Goal: Task Accomplishment & Management: Manage account settings

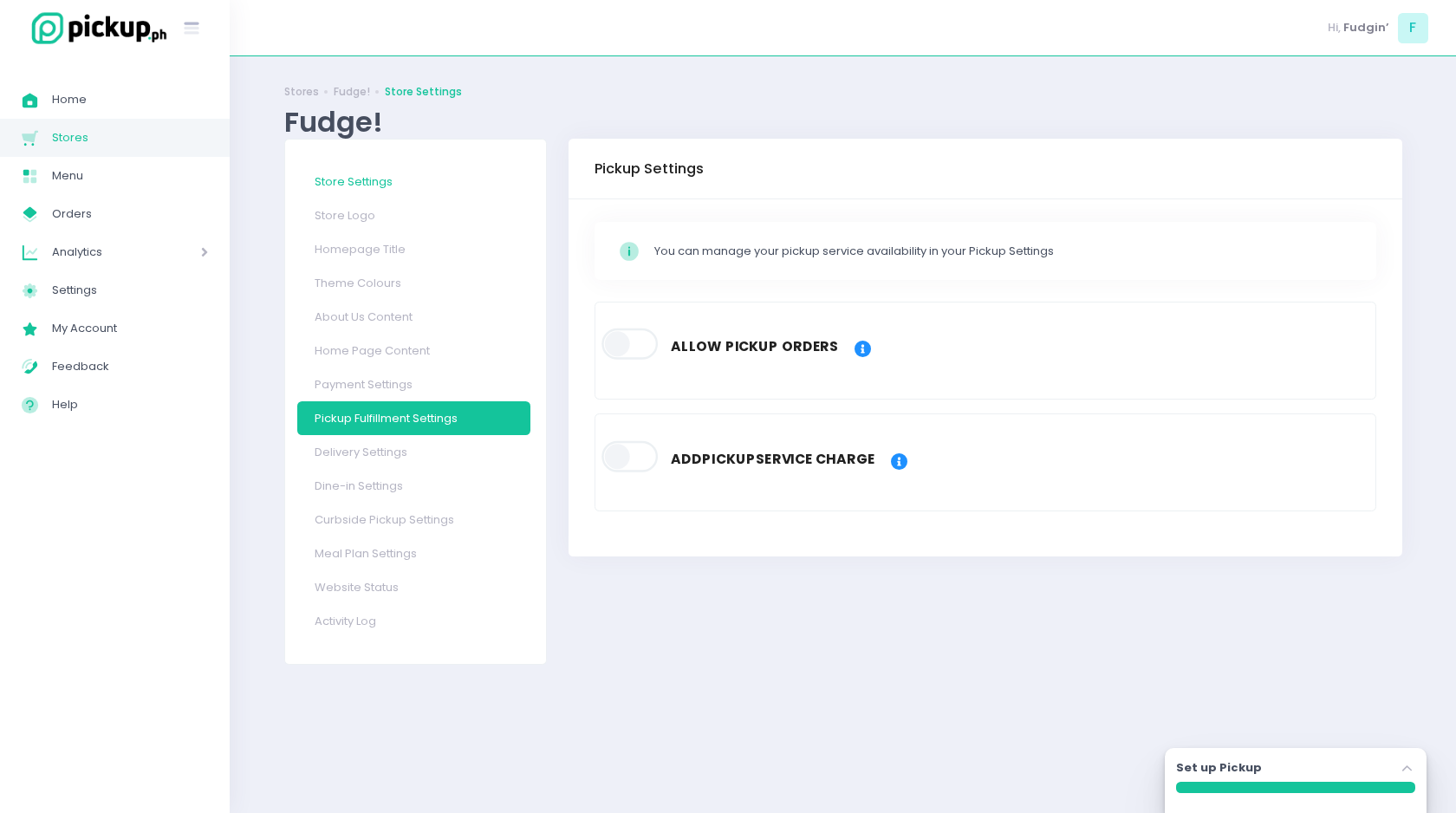
click at [367, 187] on link "Store Settings" at bounding box center [414, 181] width 233 height 34
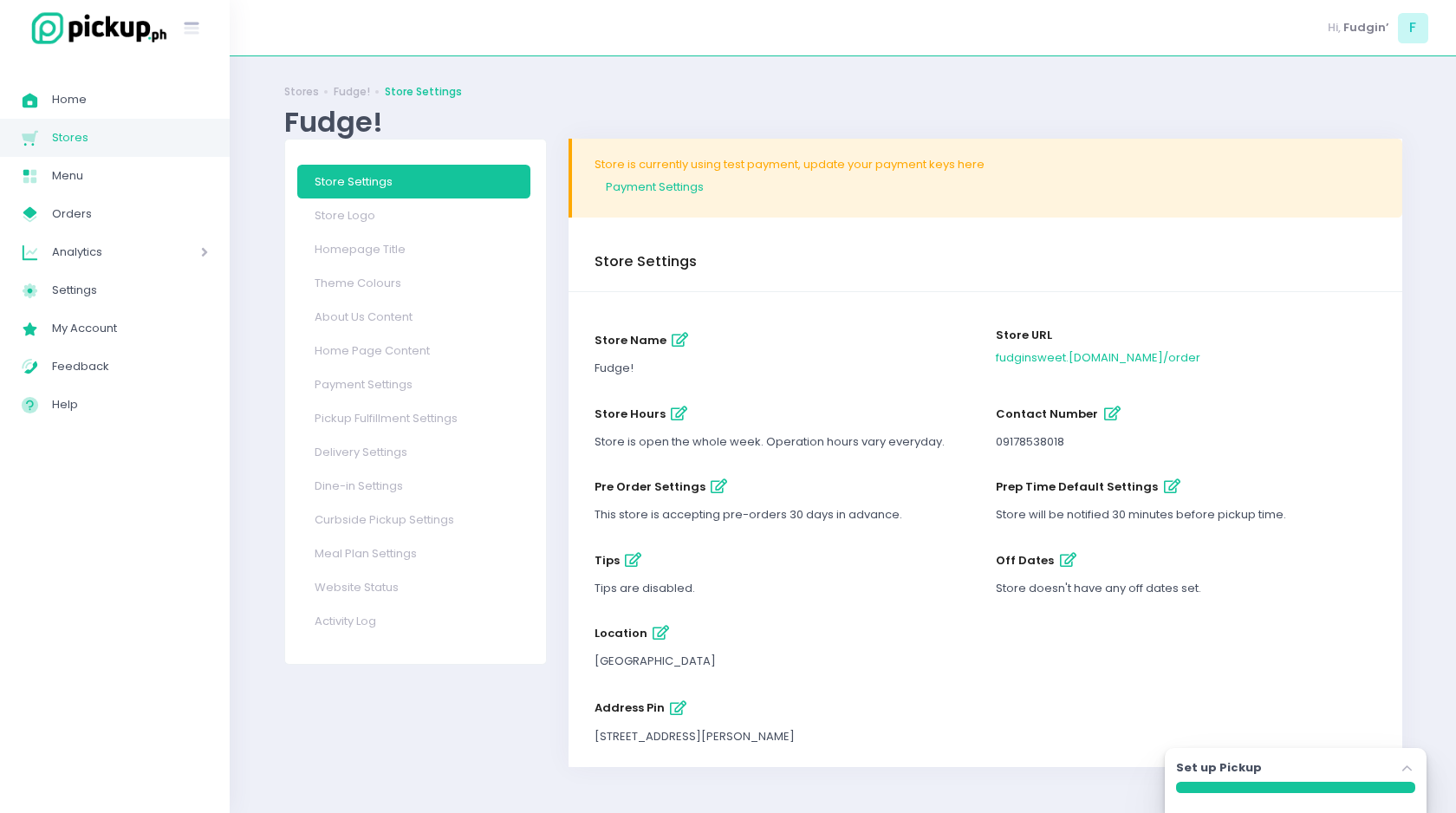
click at [676, 412] on icon "button" at bounding box center [680, 414] width 17 height 15
select select "11:00"
select select "18:00"
select select "11:00"
select select "18:00"
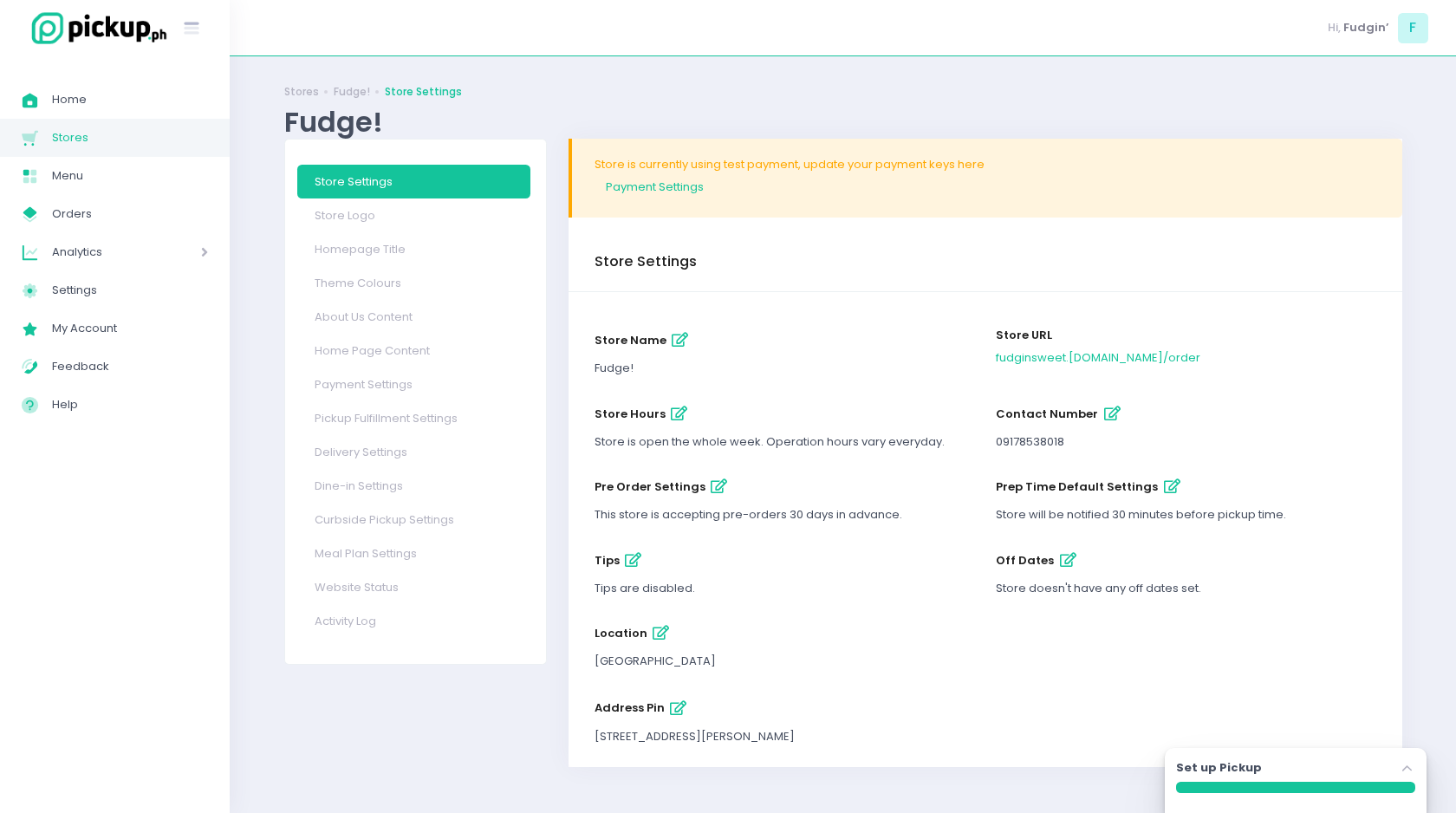
select select "11:00"
select select "18:00"
select select "23:30"
select select "11:00"
select select "18:00"
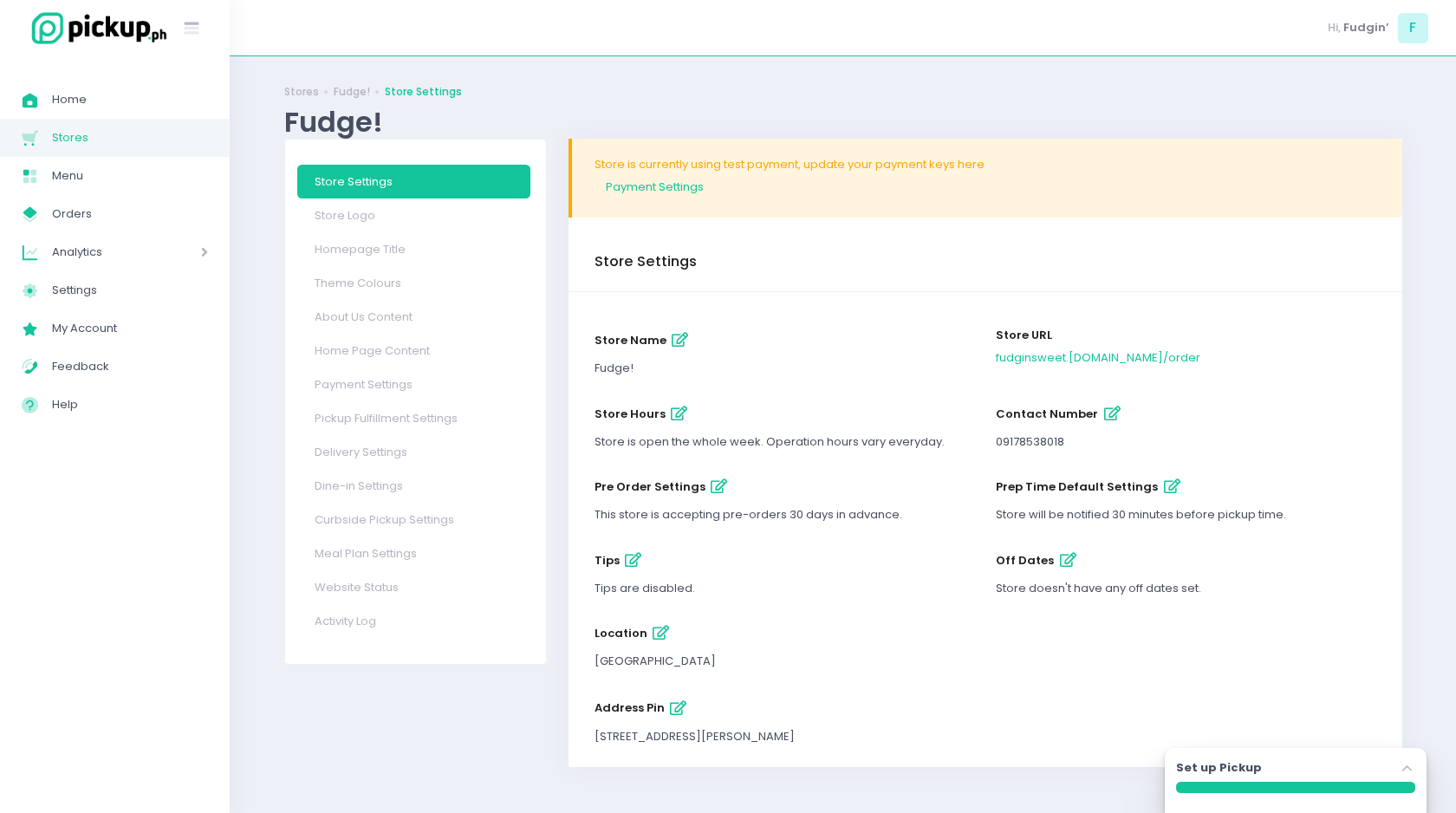
select select "11:00"
select select "18:00"
select select "11:00"
select select "18:00"
select select "11:00"
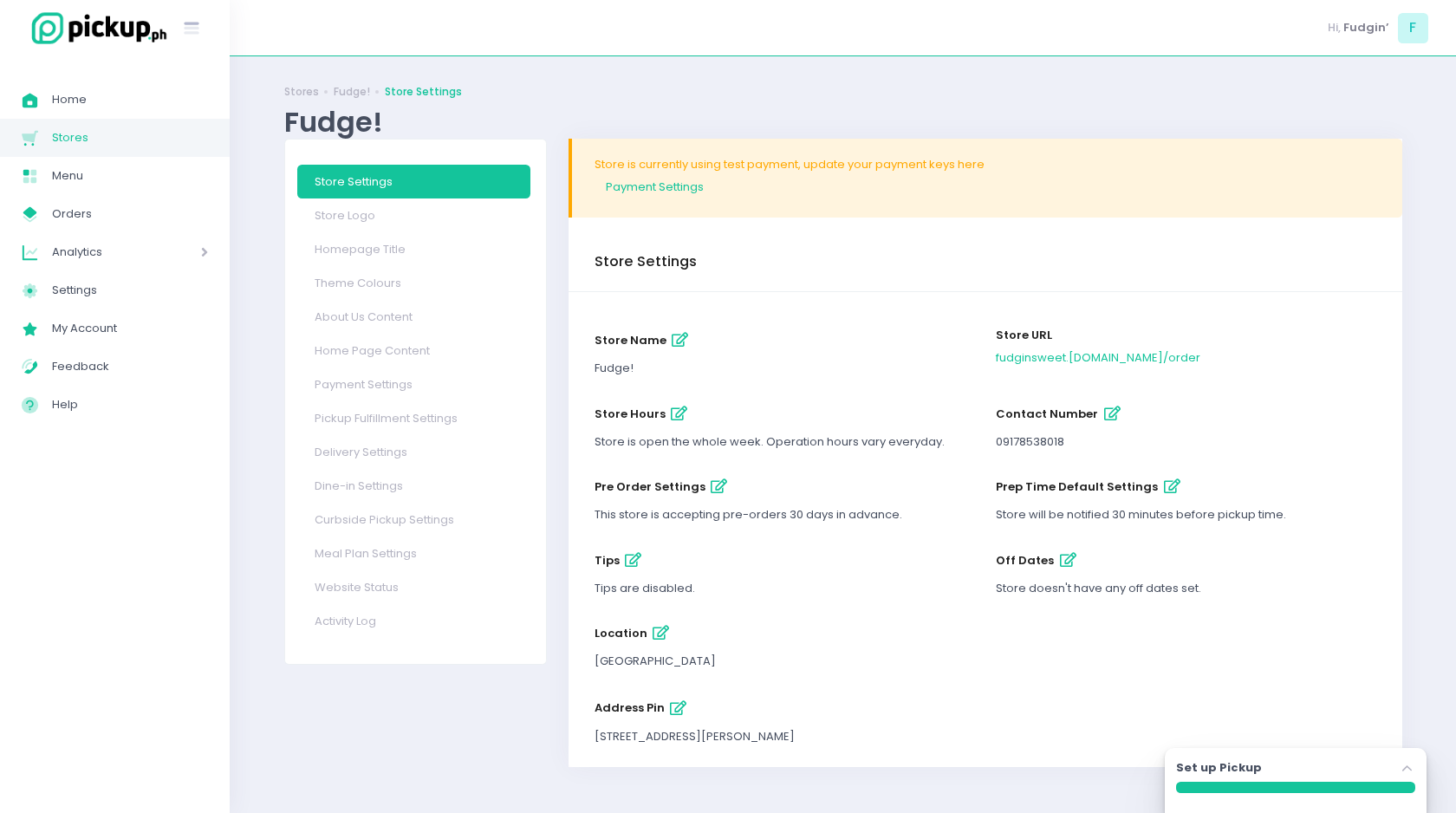
select select "18:00"
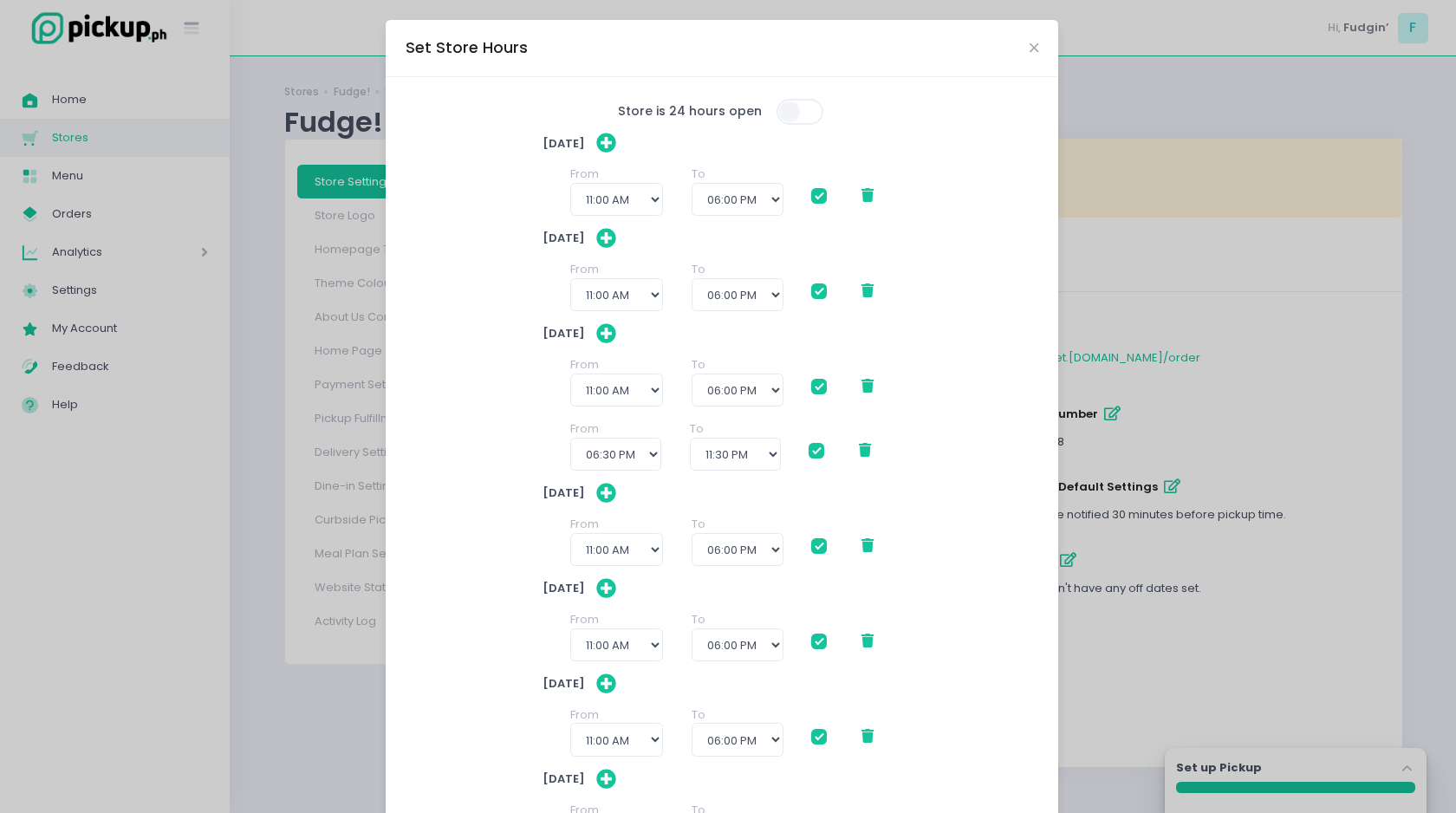
click at [866, 453] on icon at bounding box center [865, 450] width 12 height 14
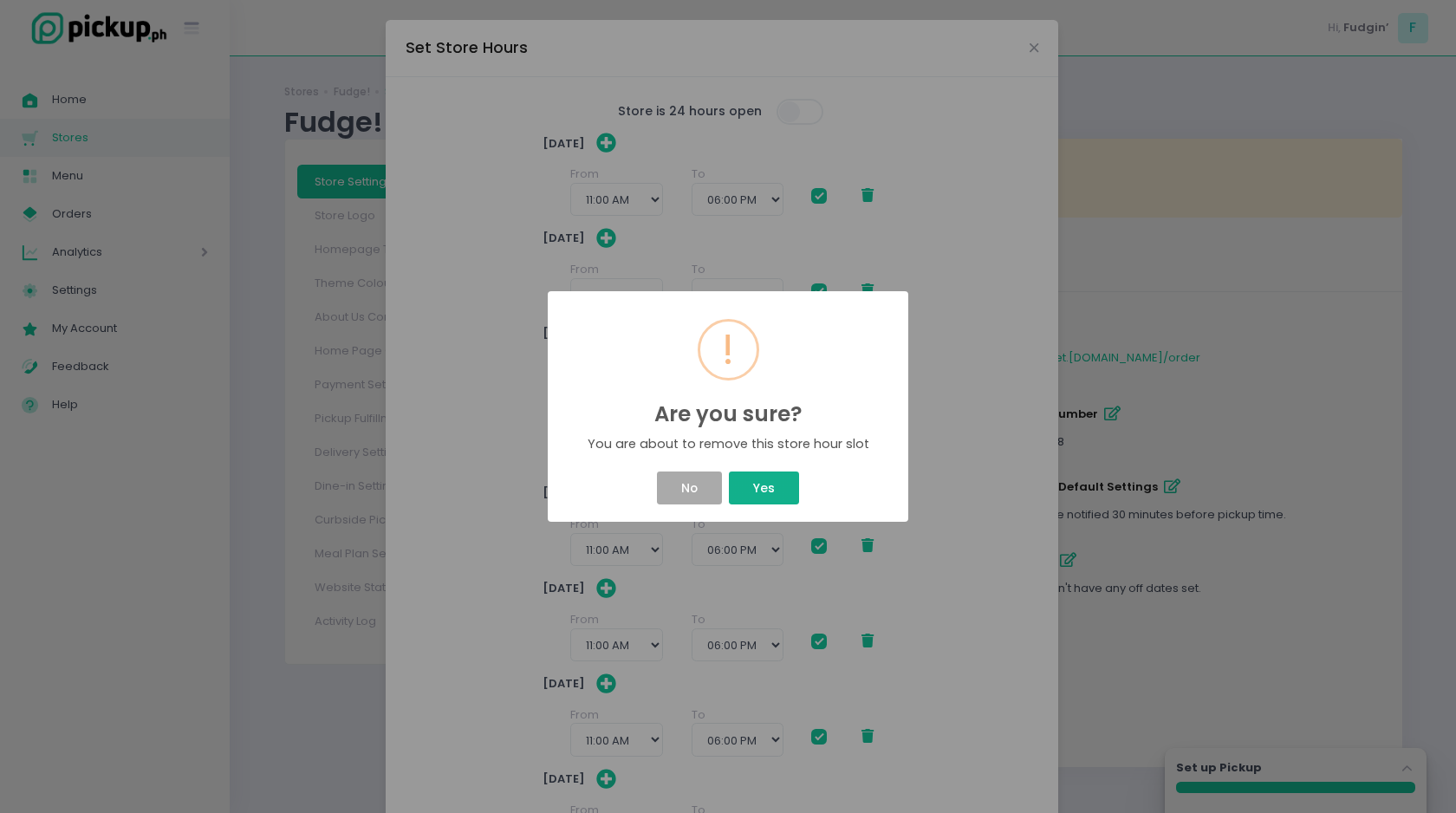
click at [786, 489] on button "Yes" at bounding box center [764, 487] width 69 height 33
select select "11:00"
select select "18:00"
select select "11:00"
select select "18:00"
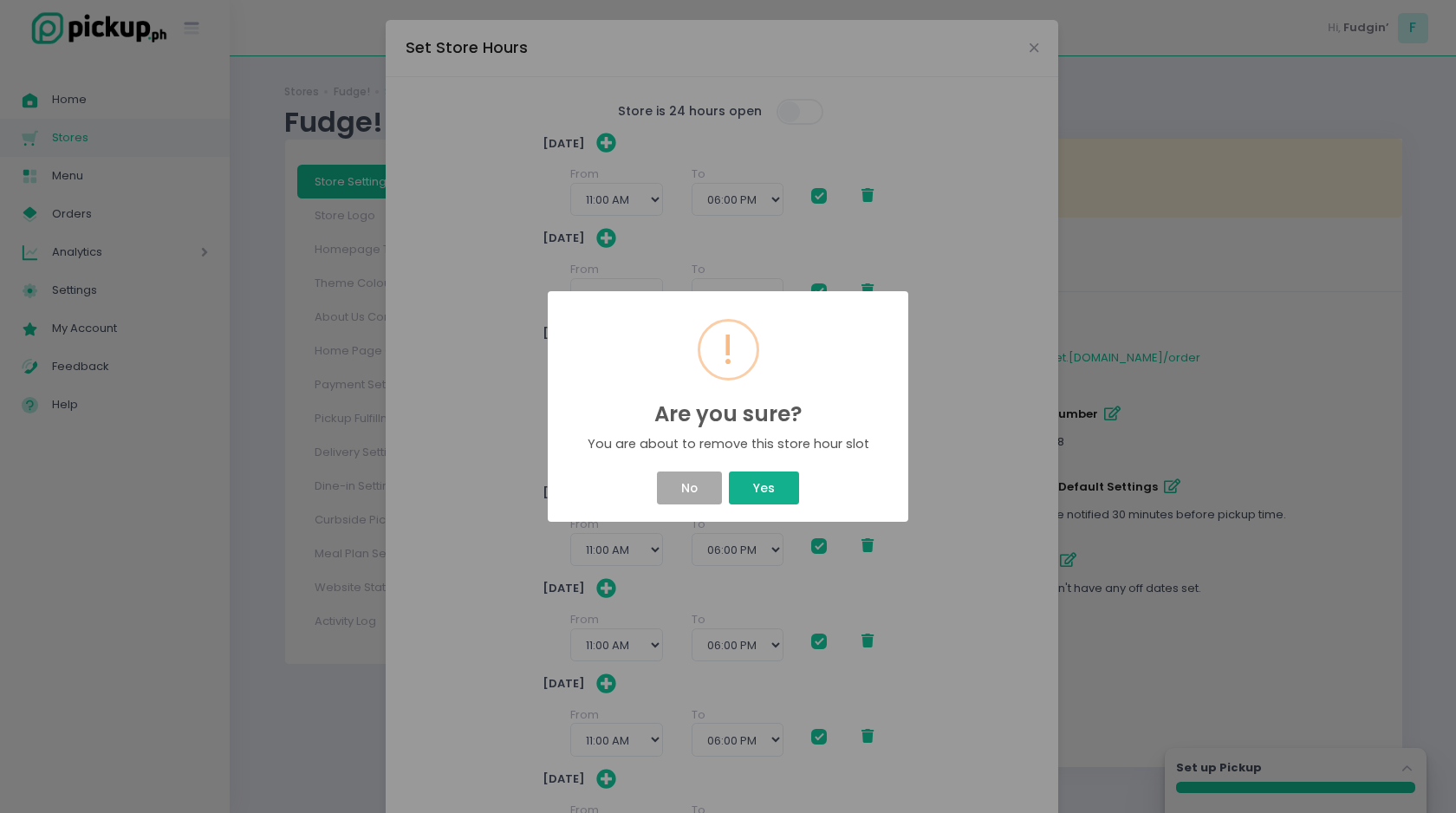
select select "11:00"
select select "18:00"
select select "11:00"
select select "18:00"
select select "11:00"
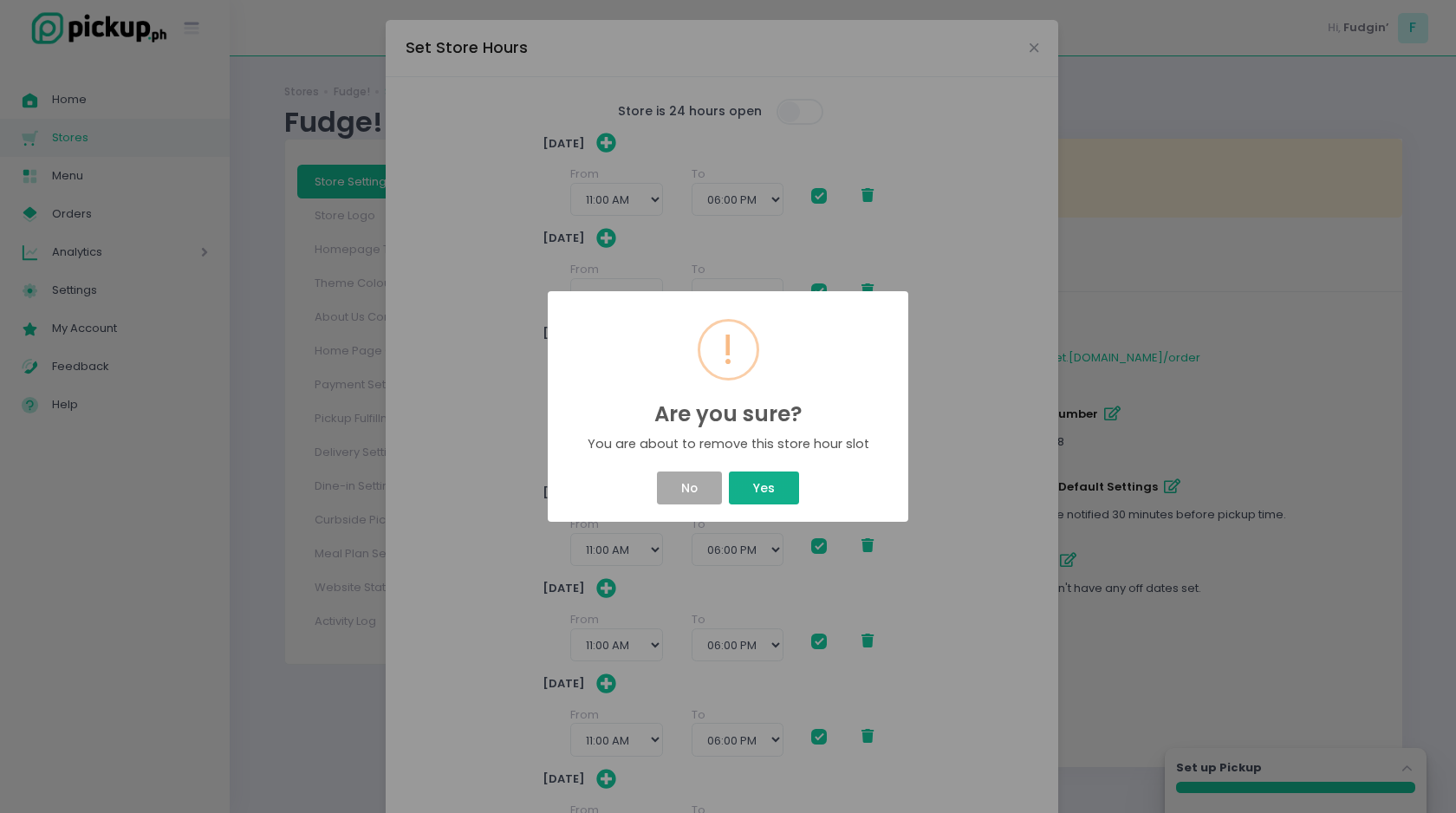
select select "18:00"
select select "11:00"
select select "18:00"
select select "11:00"
select select "18:00"
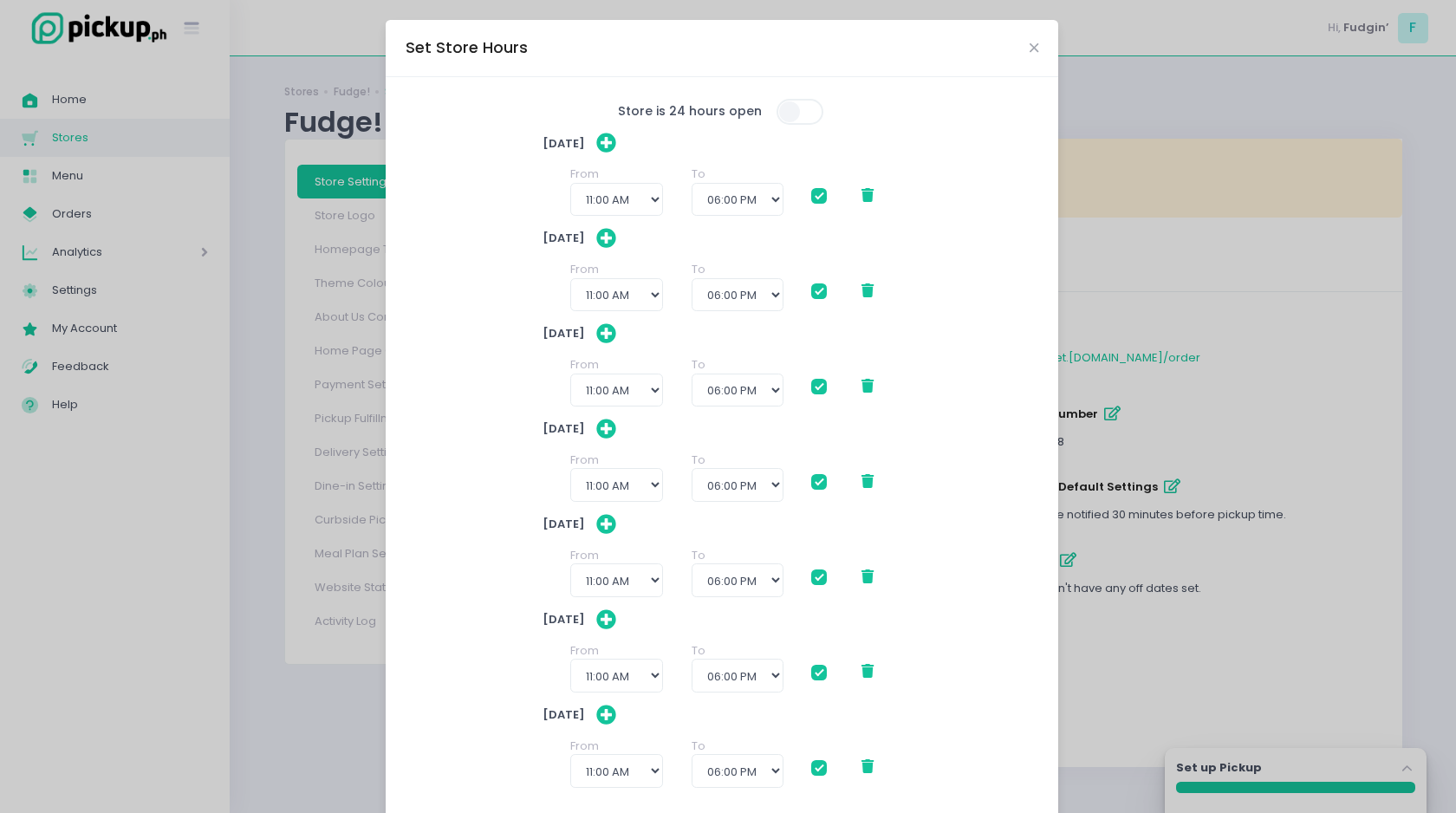
scroll to position [101, 0]
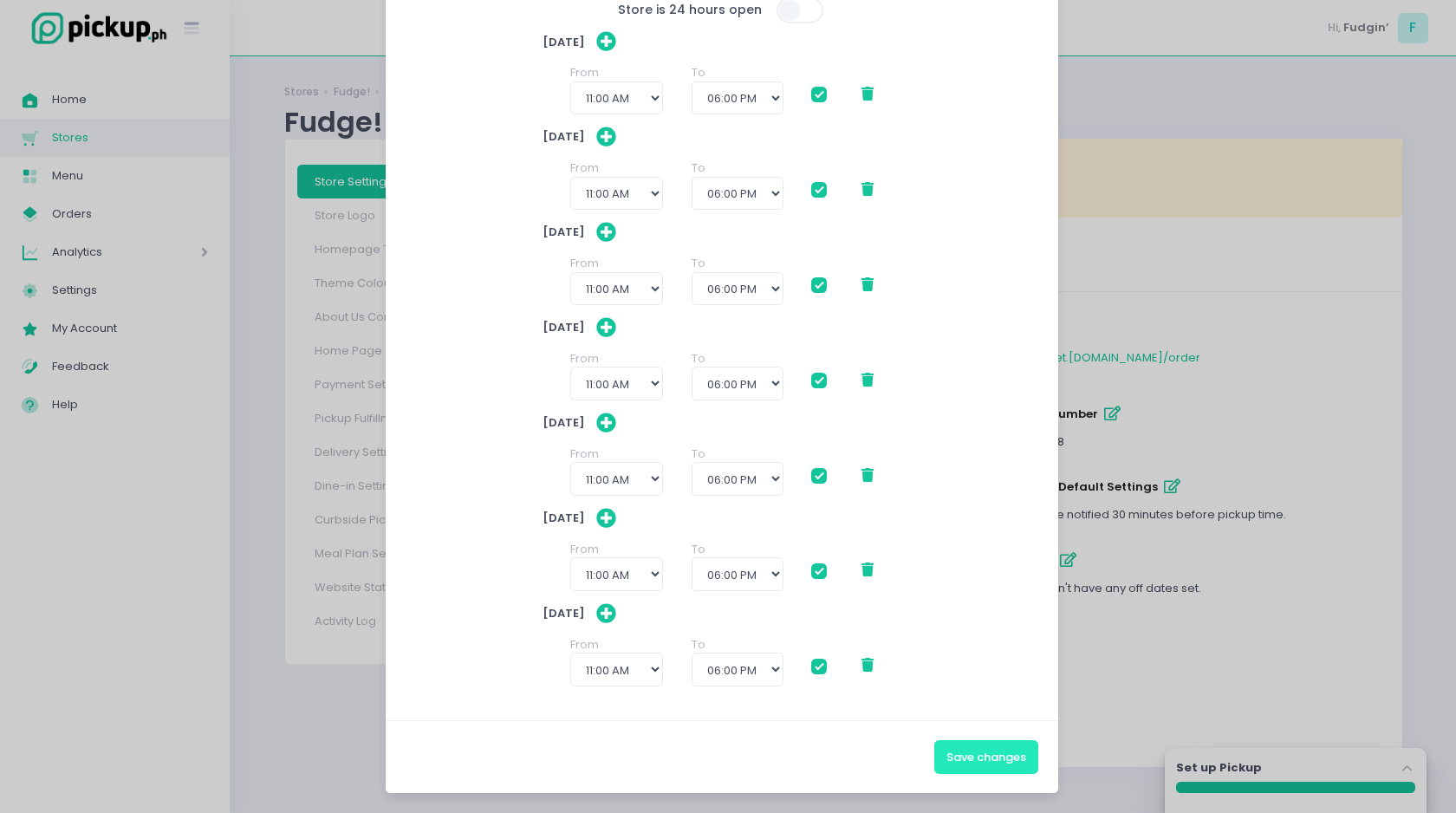
click at [958, 754] on button "Save changes" at bounding box center [986, 757] width 104 height 33
checkbox input "true"
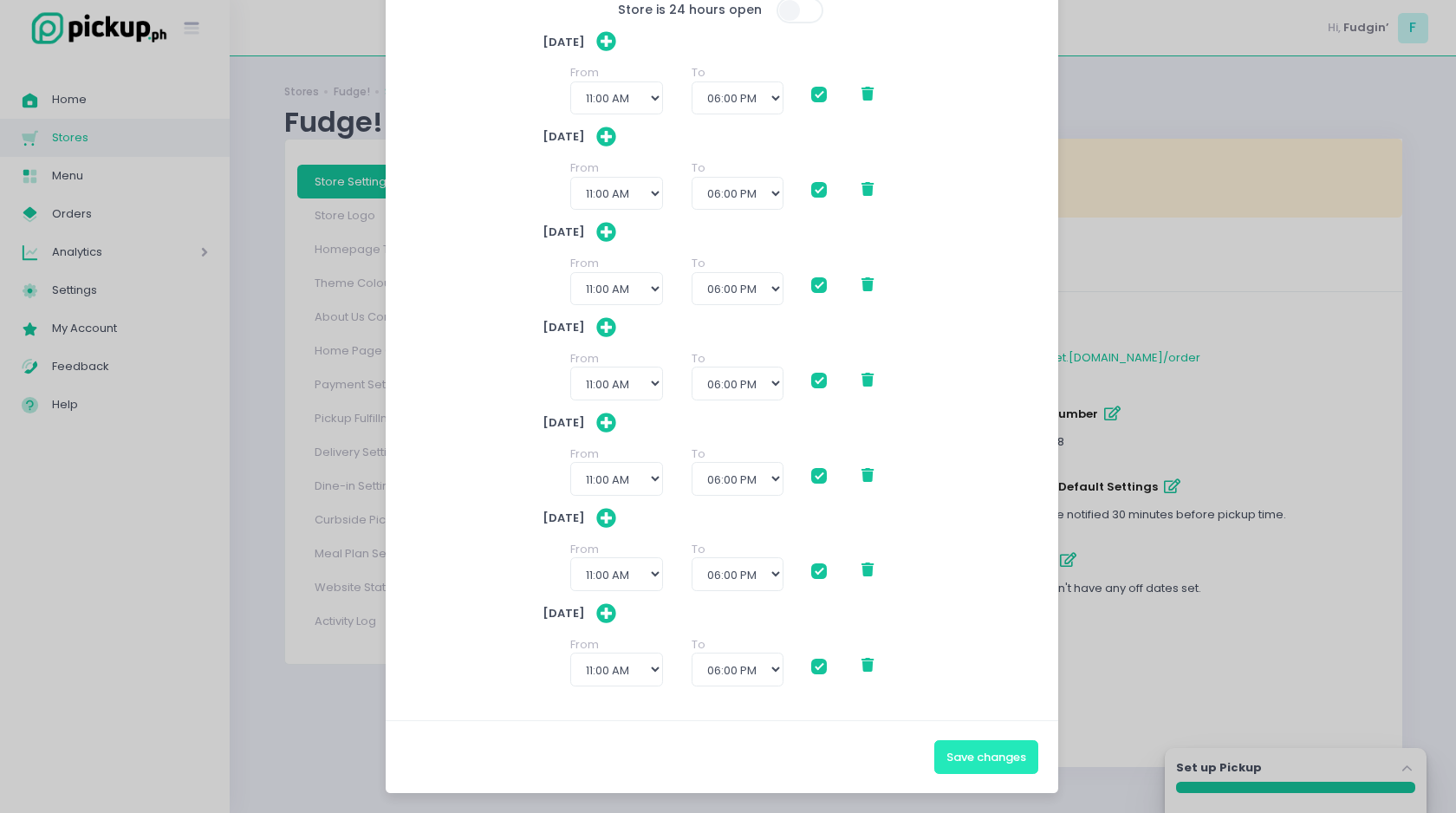
checkbox input "true"
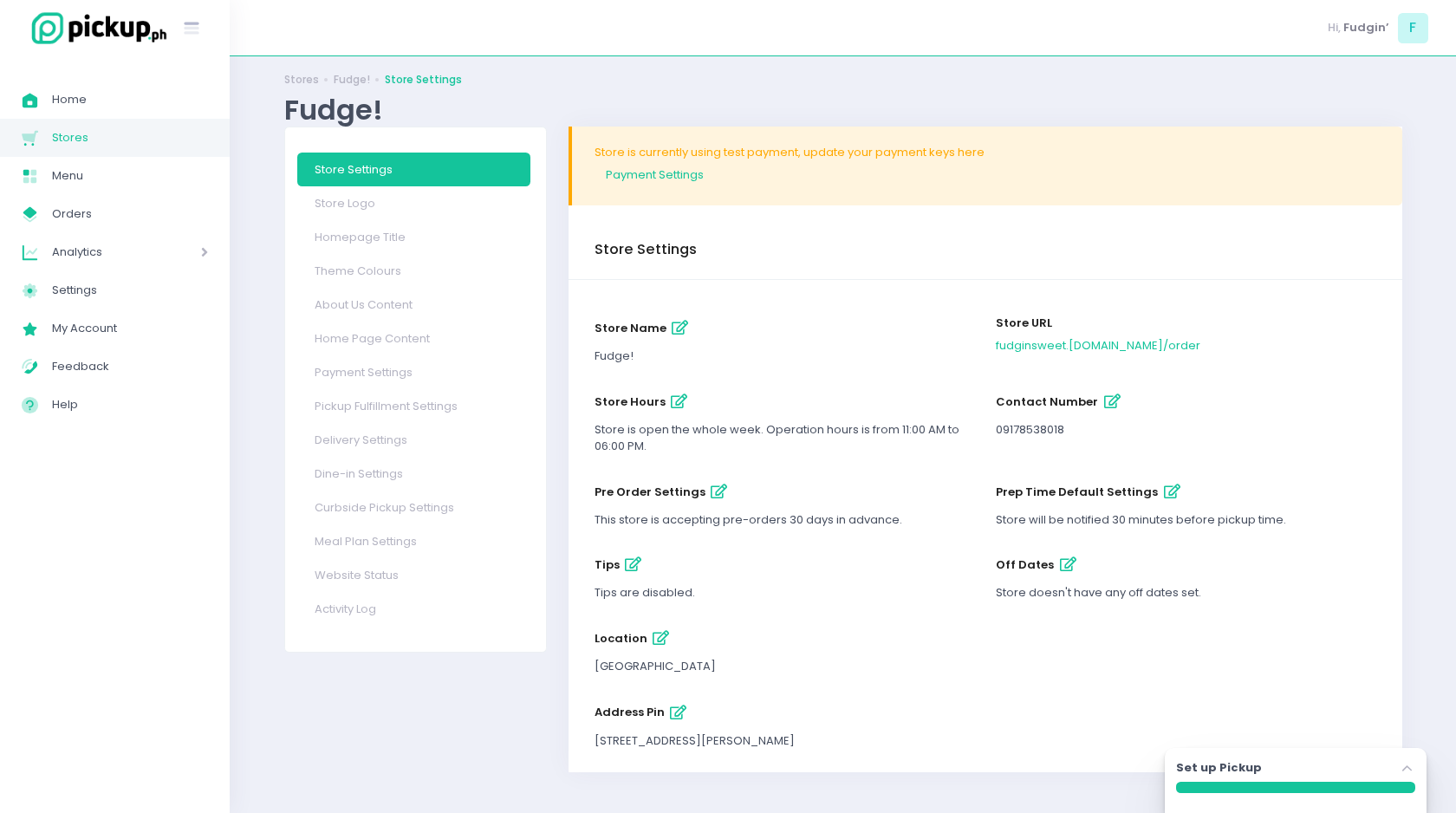
scroll to position [15, 0]
click at [711, 490] on icon "button" at bounding box center [719, 489] width 17 height 15
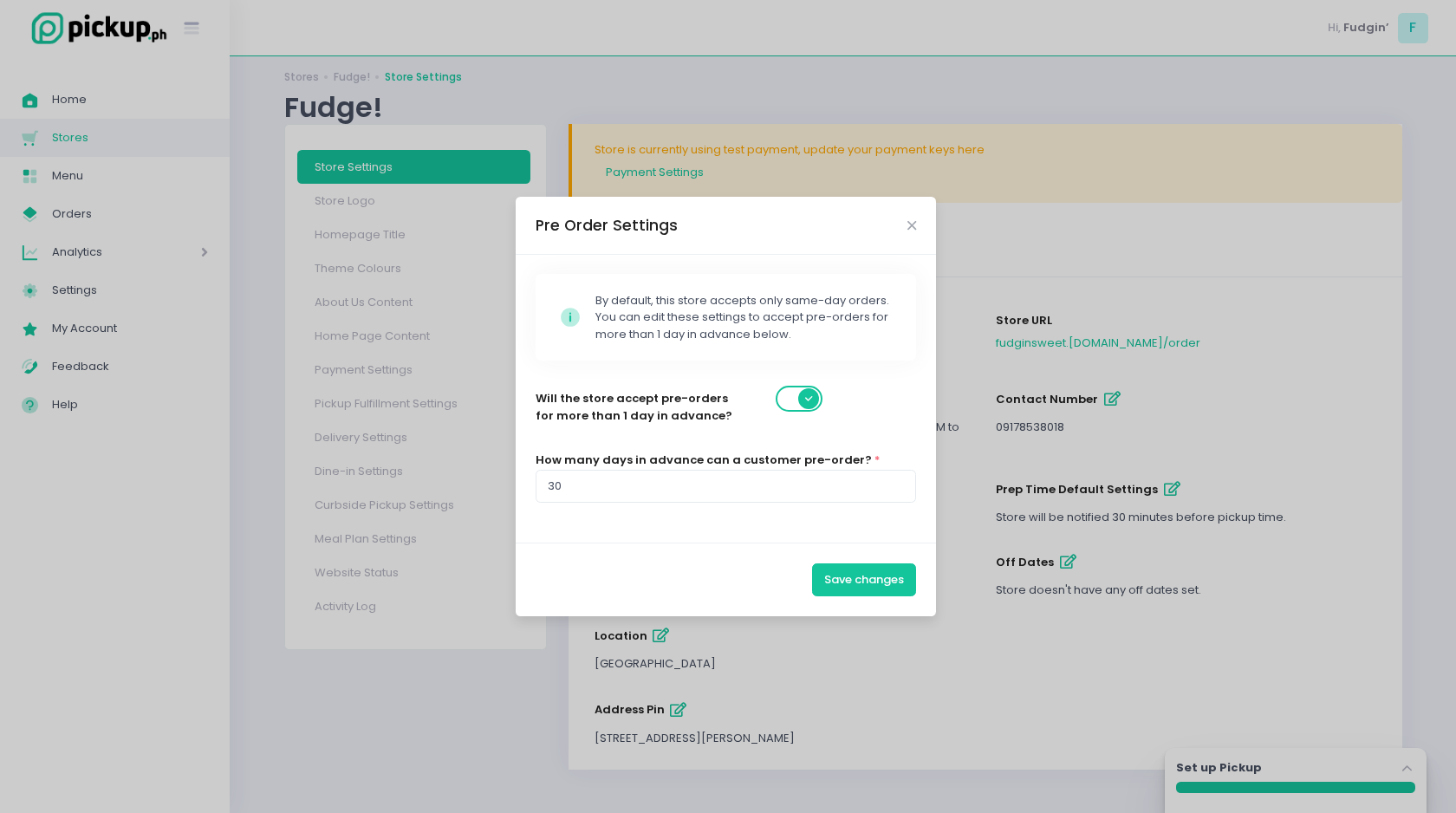
click at [795, 396] on span at bounding box center [800, 399] width 50 height 26
click at [833, 572] on button "Save changes" at bounding box center [864, 579] width 104 height 33
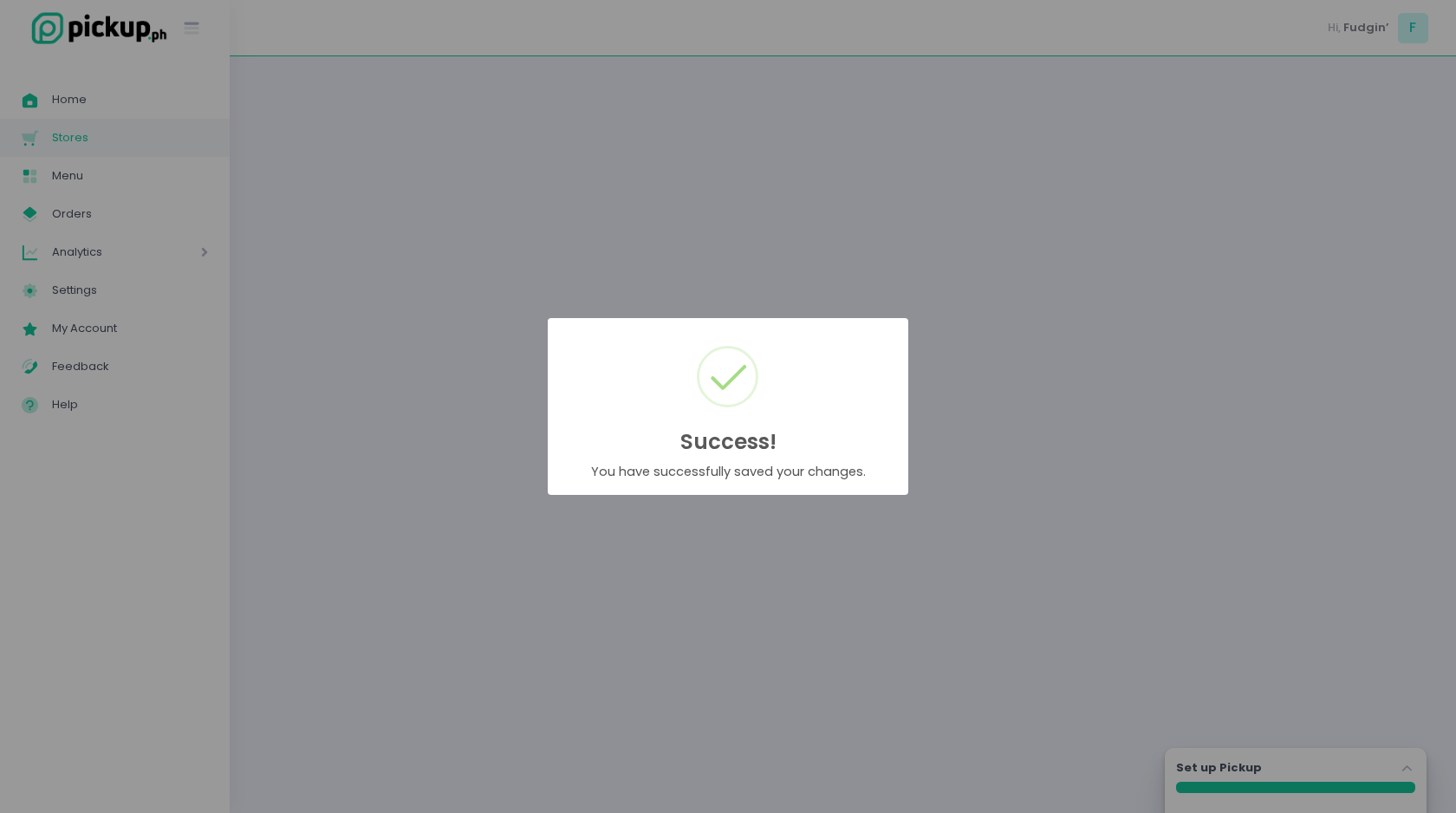
scroll to position [0, 0]
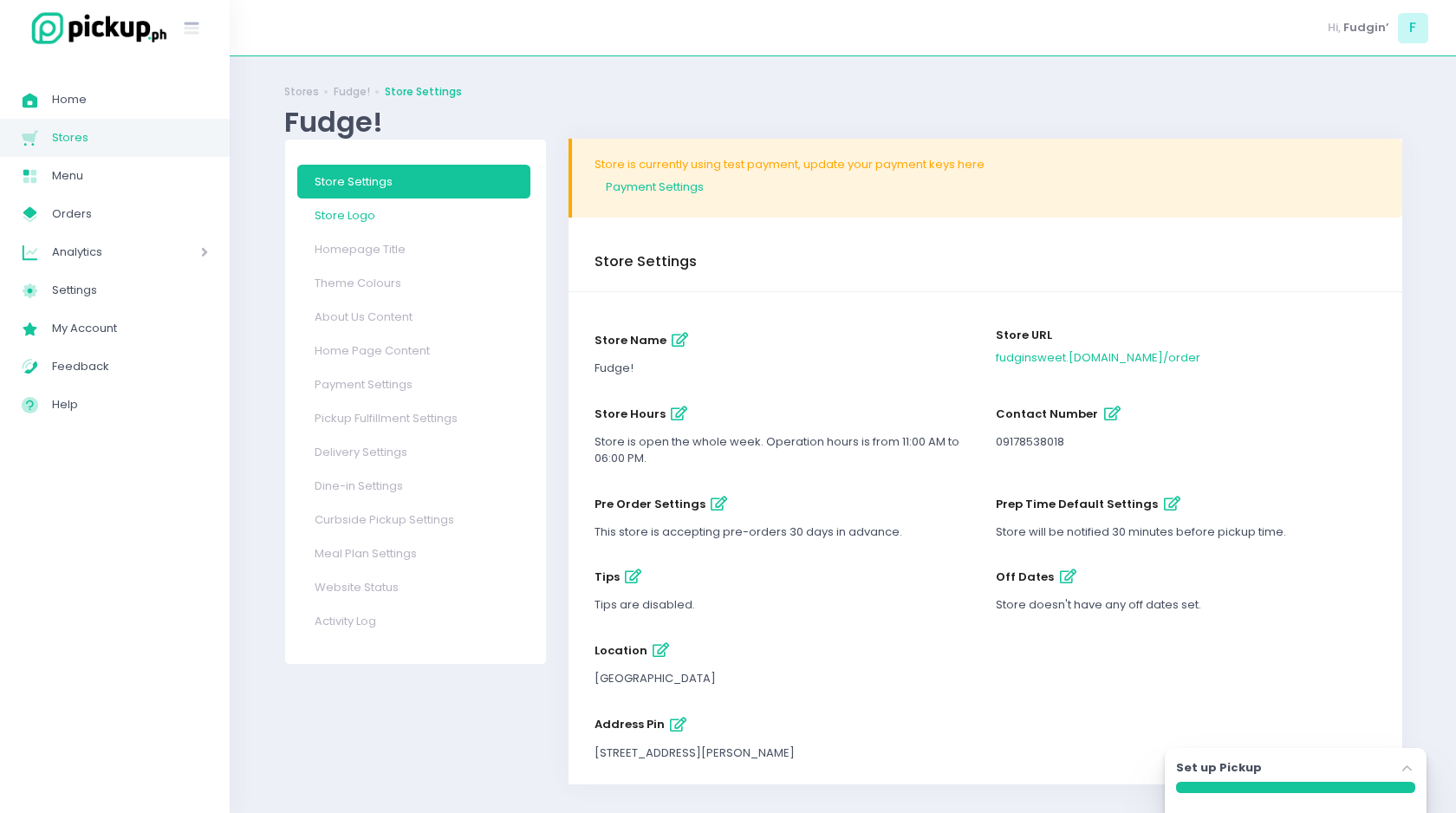
click at [360, 219] on link "Store Logo" at bounding box center [414, 215] width 233 height 34
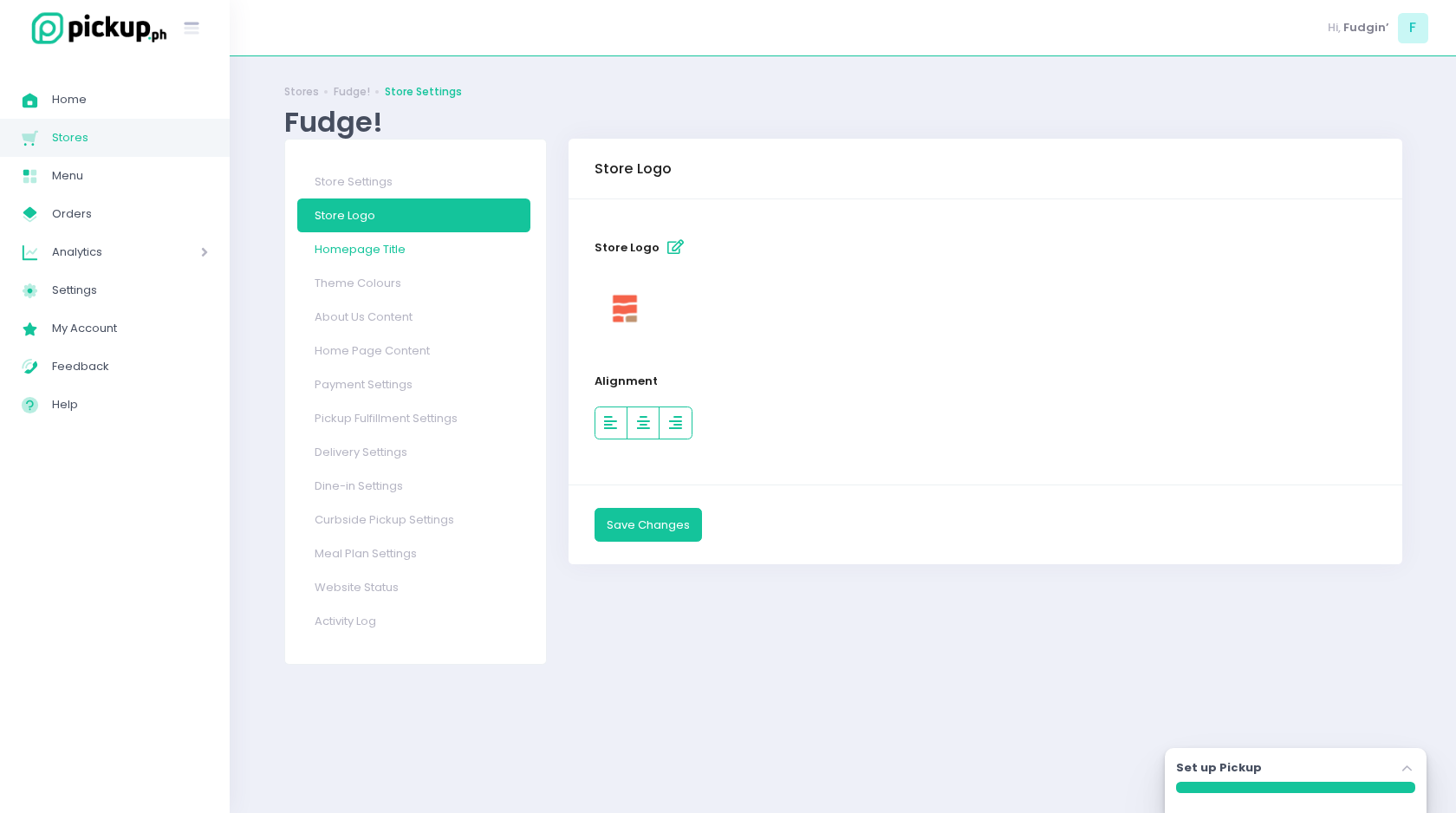
click at [355, 254] on link "Homepage Title" at bounding box center [414, 249] width 233 height 34
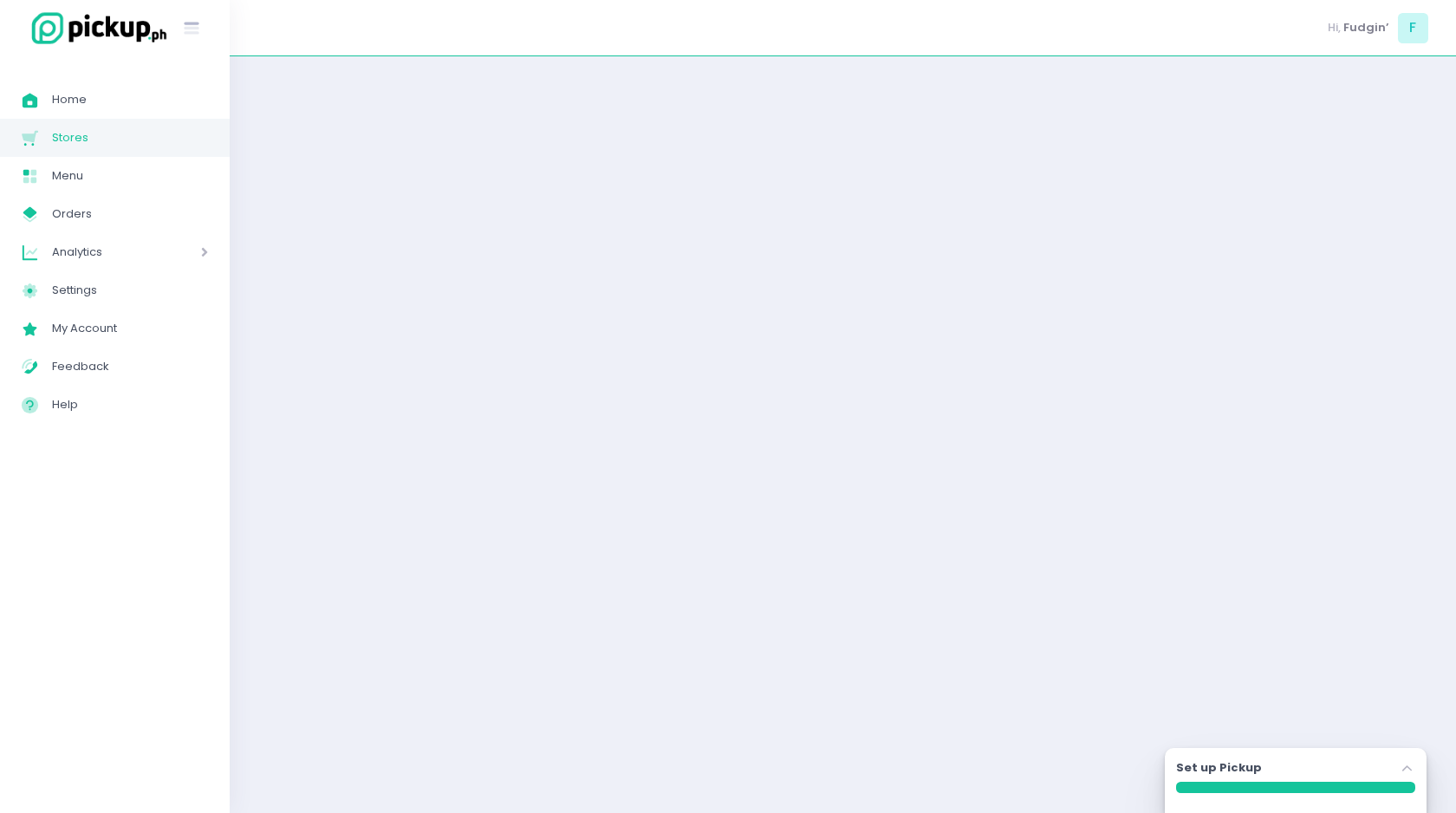
select select "normal"
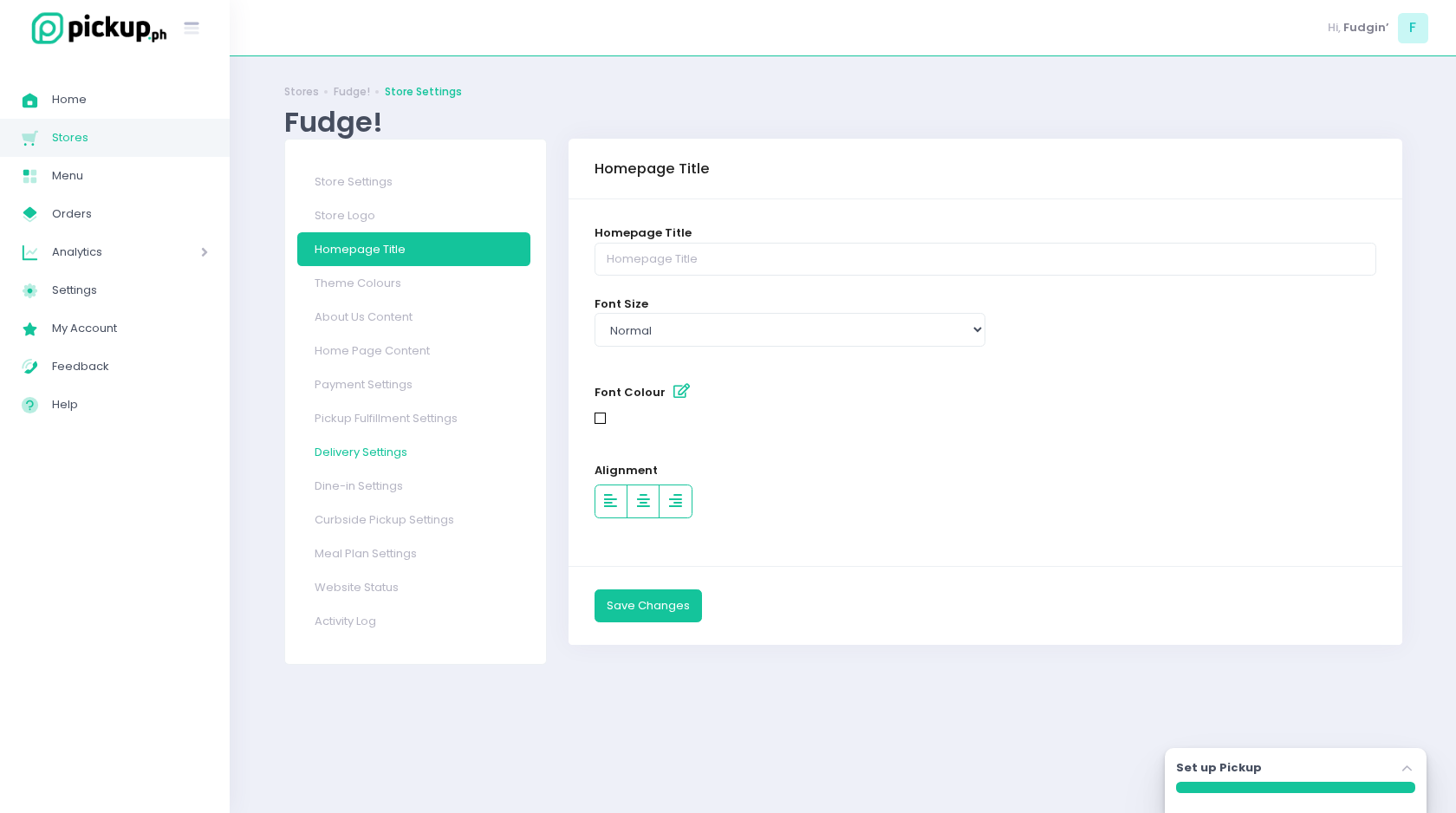
click at [353, 456] on link "Delivery Settings" at bounding box center [414, 453] width 233 height 34
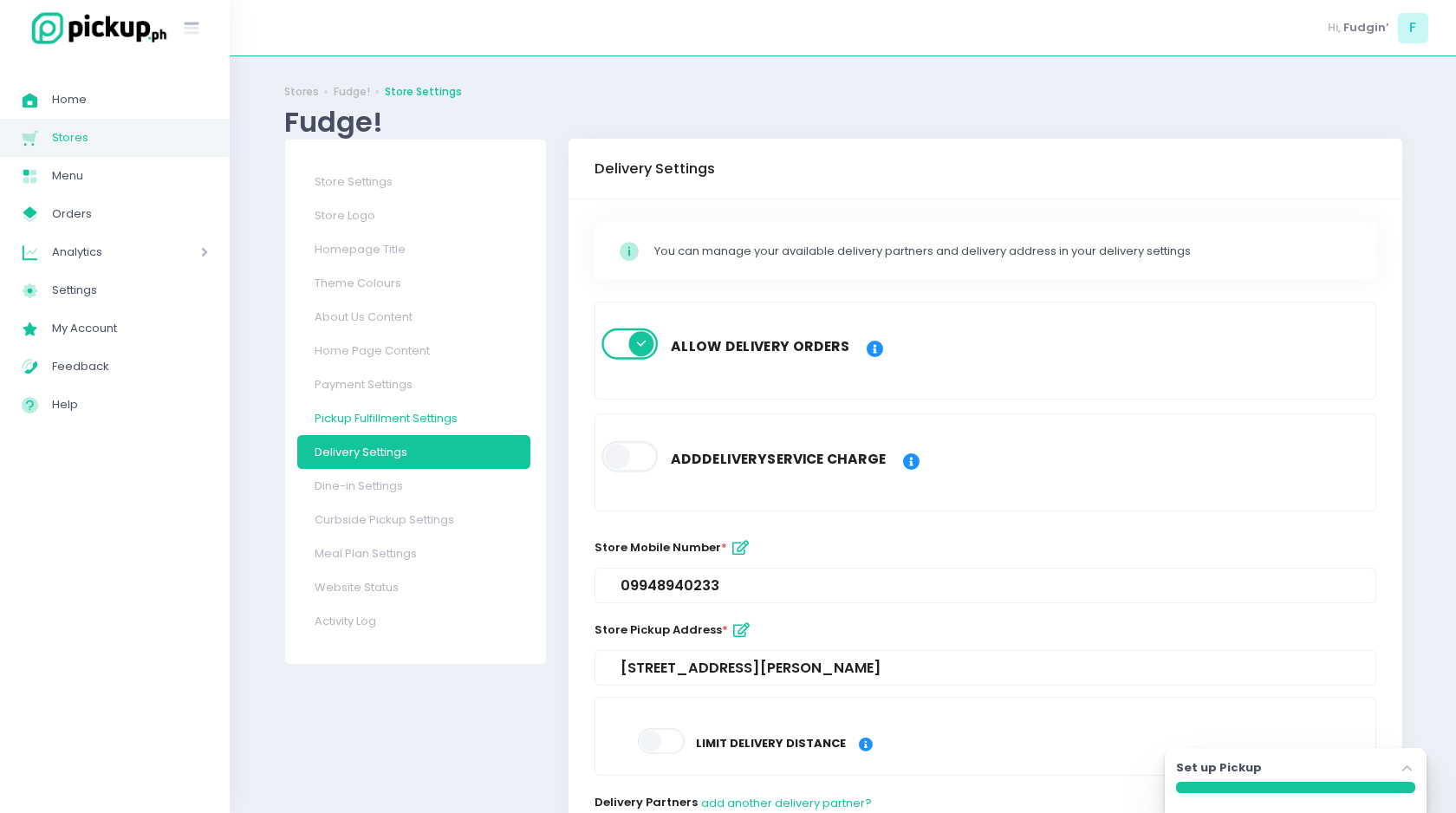
click at [350, 418] on link "Pickup Fulfillment Settings" at bounding box center [414, 418] width 233 height 34
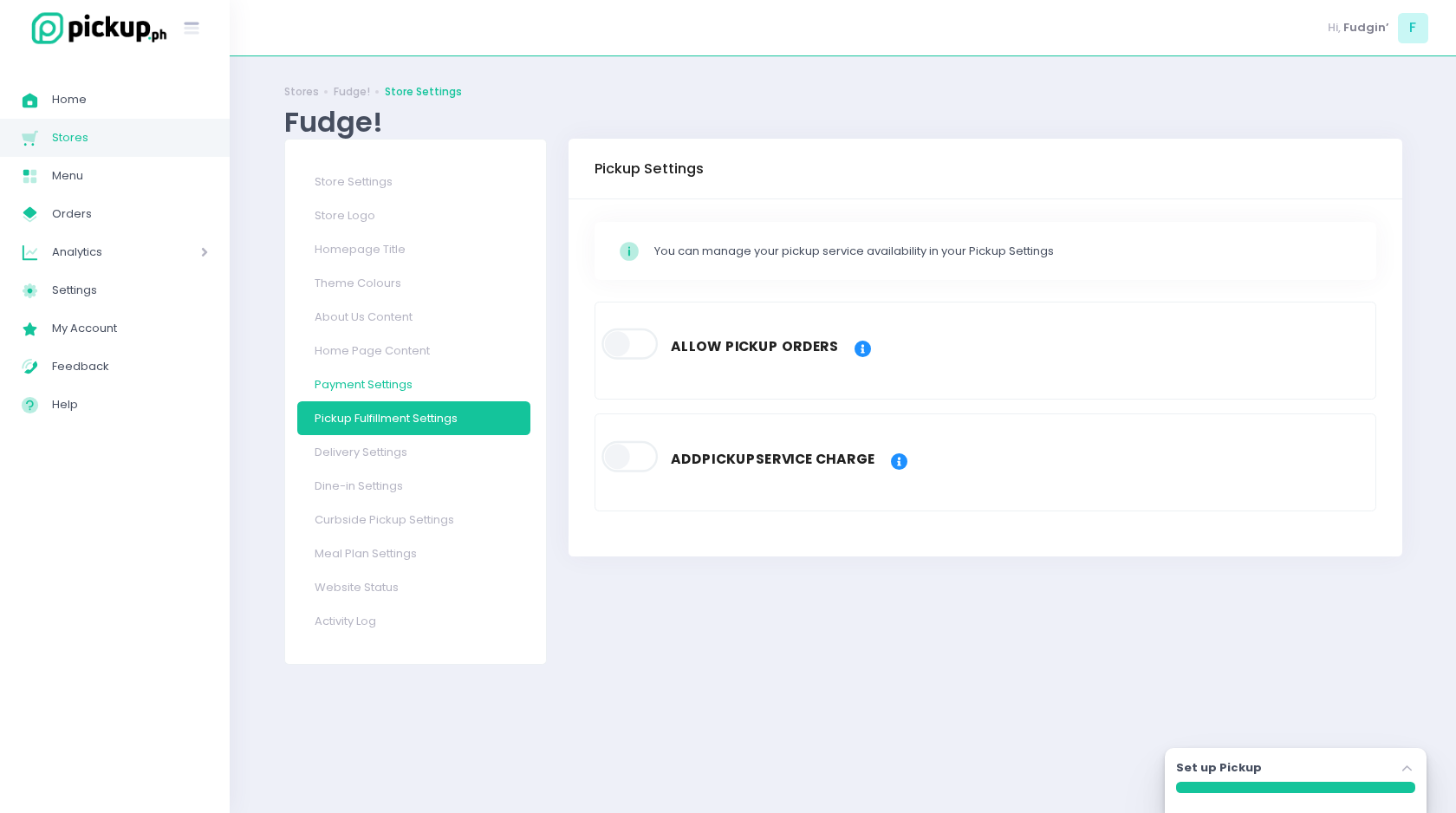
click at [351, 383] on link "Payment Settings" at bounding box center [414, 384] width 233 height 34
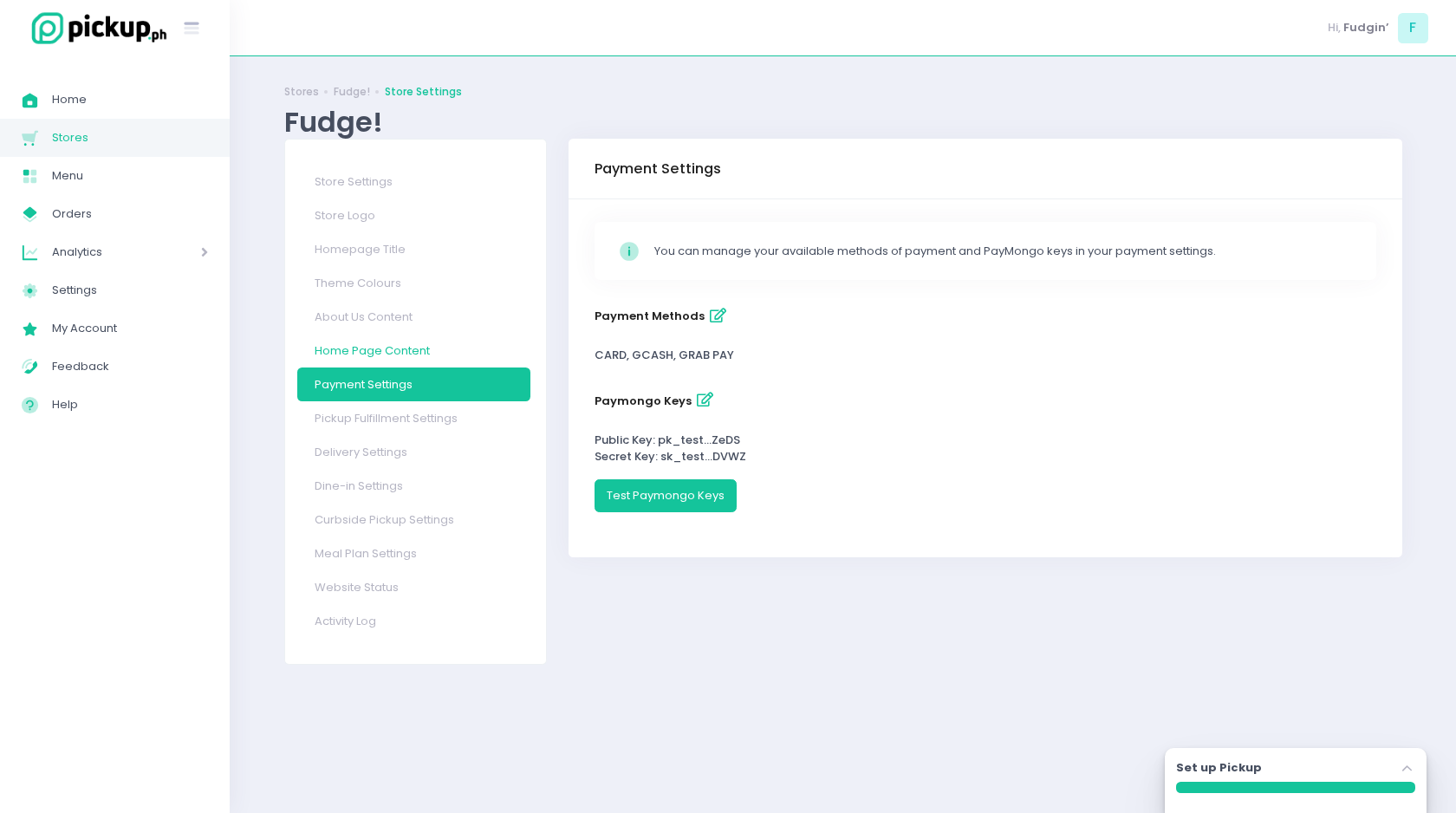
click at [354, 354] on link "Home Page Content" at bounding box center [414, 350] width 233 height 34
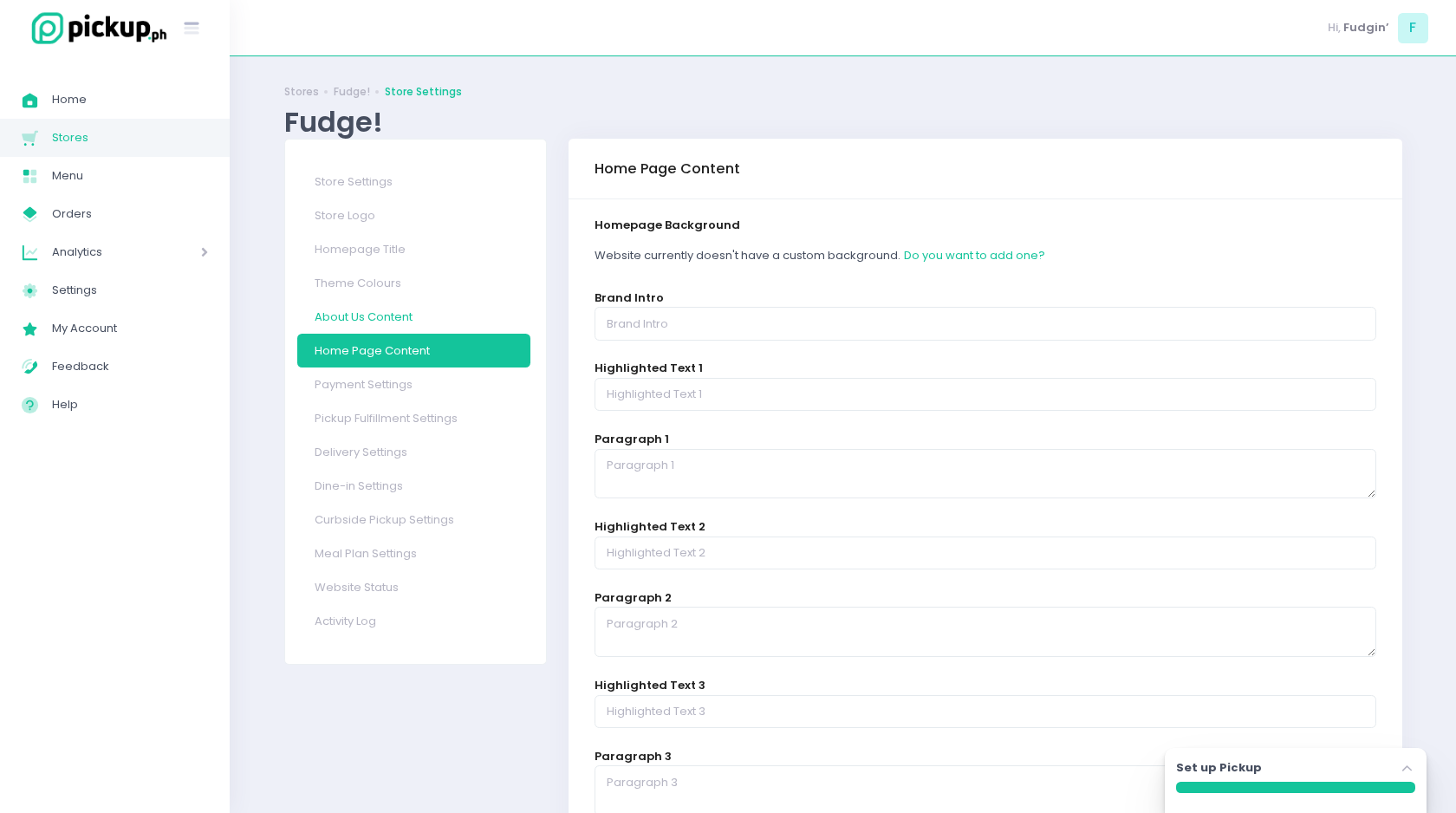
click at [355, 318] on link "About Us Content" at bounding box center [414, 316] width 233 height 34
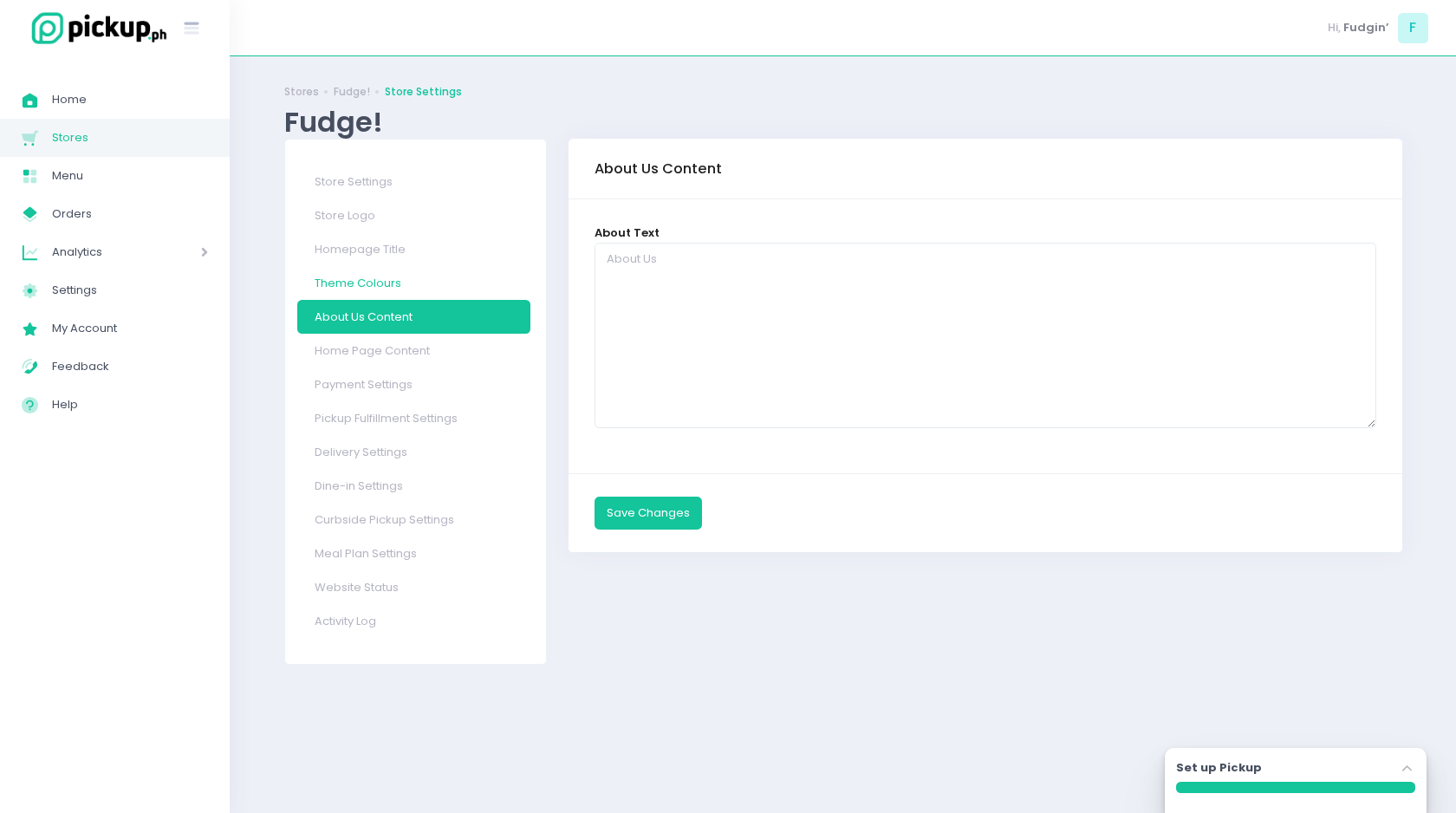
click at [358, 290] on link "Theme Colours" at bounding box center [414, 283] width 233 height 34
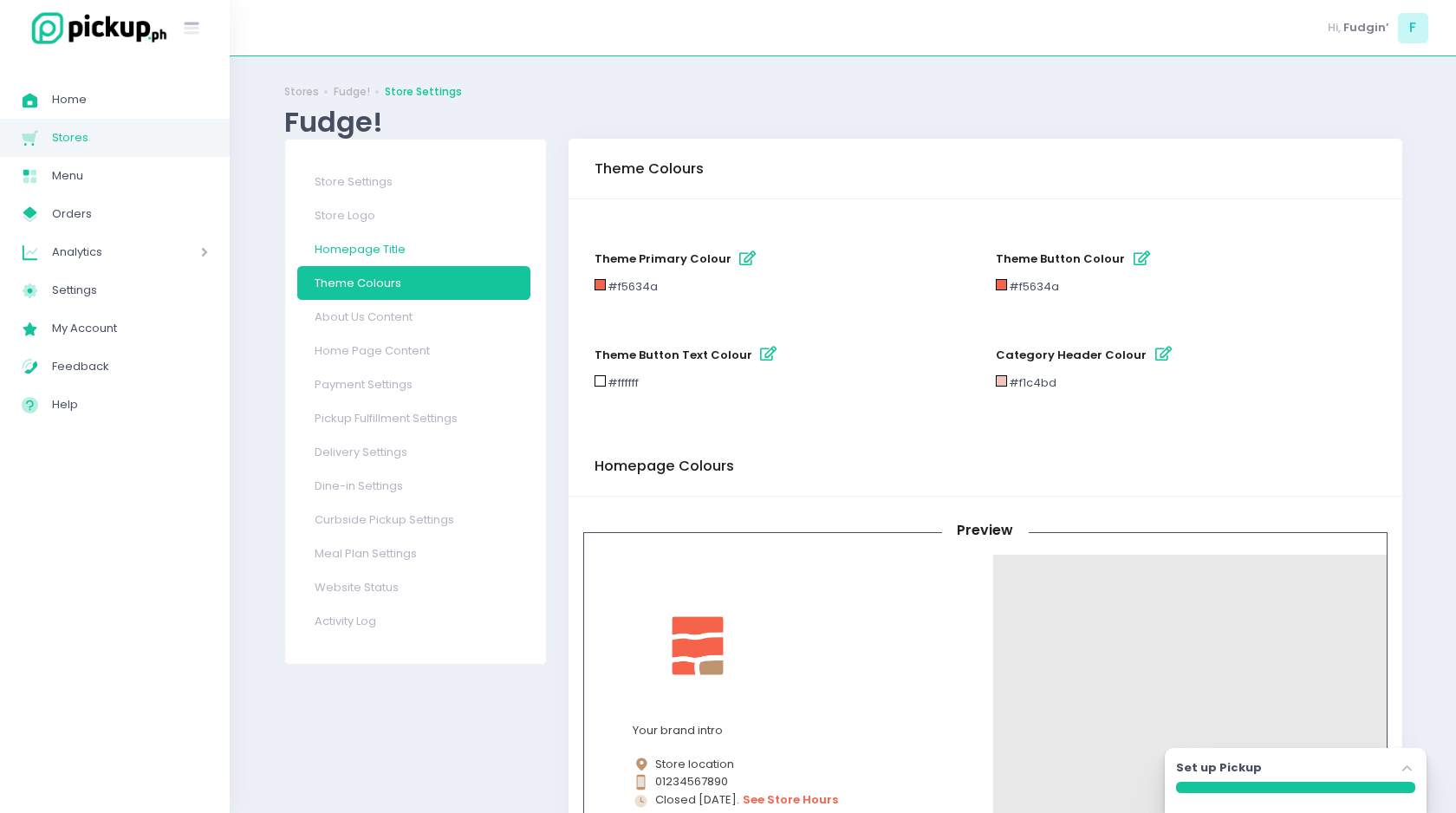
click at [361, 247] on link "Homepage Title" at bounding box center [414, 249] width 233 height 34
select select "normal"
